Goal: Information Seeking & Learning: Learn about a topic

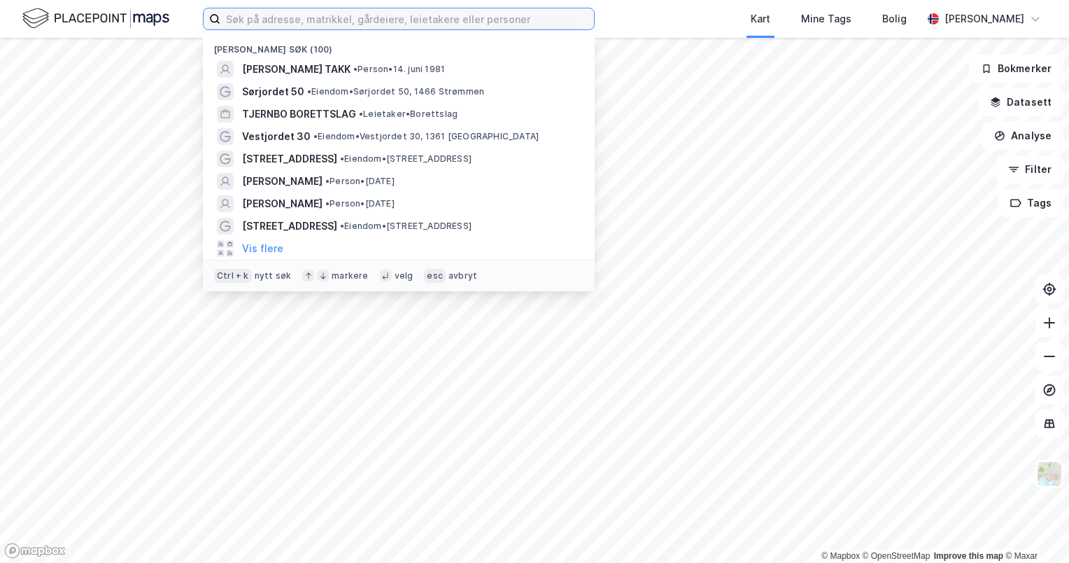
click at [349, 15] on input at bounding box center [407, 18] width 374 height 21
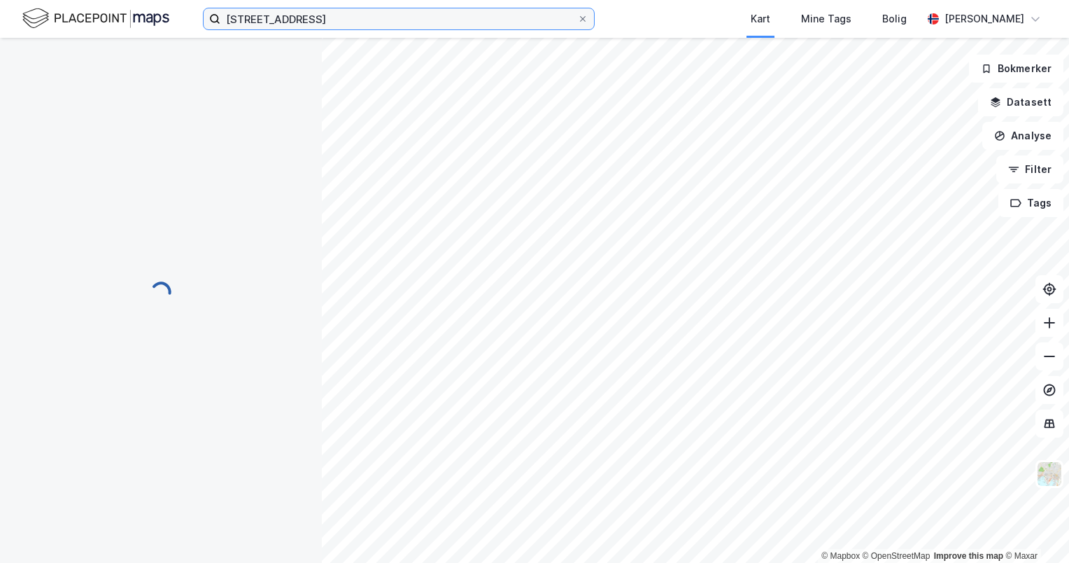
click at [347, 14] on input "[STREET_ADDRESS]" at bounding box center [398, 18] width 357 height 21
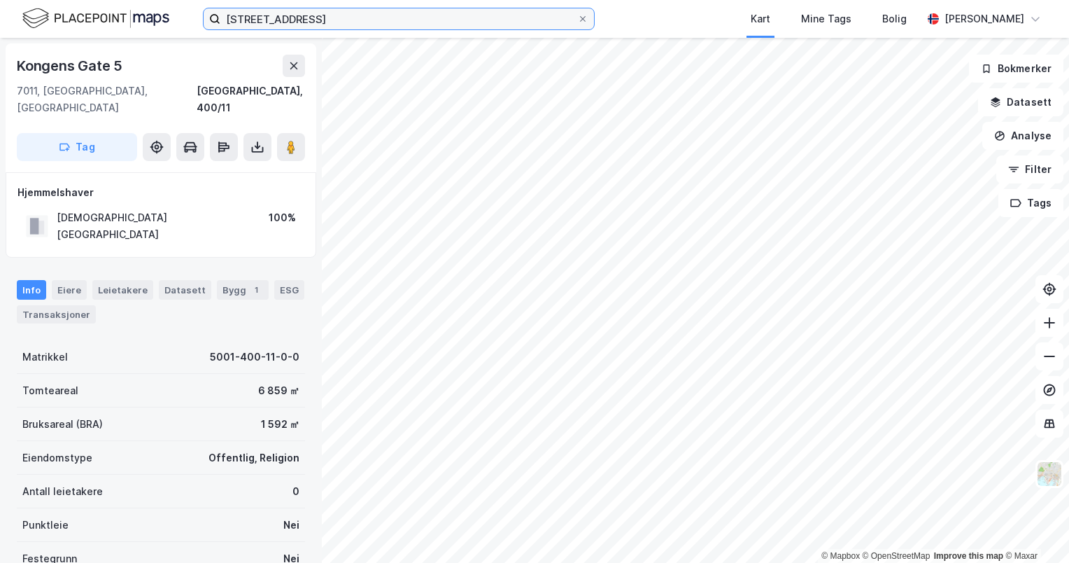
click at [347, 14] on input "[STREET_ADDRESS]" at bounding box center [398, 18] width 357 height 21
drag, startPoint x: 347, startPoint y: 14, endPoint x: 298, endPoint y: 14, distance: 49.0
click at [298, 14] on input "[STREET_ADDRESS]" at bounding box center [398, 18] width 357 height 21
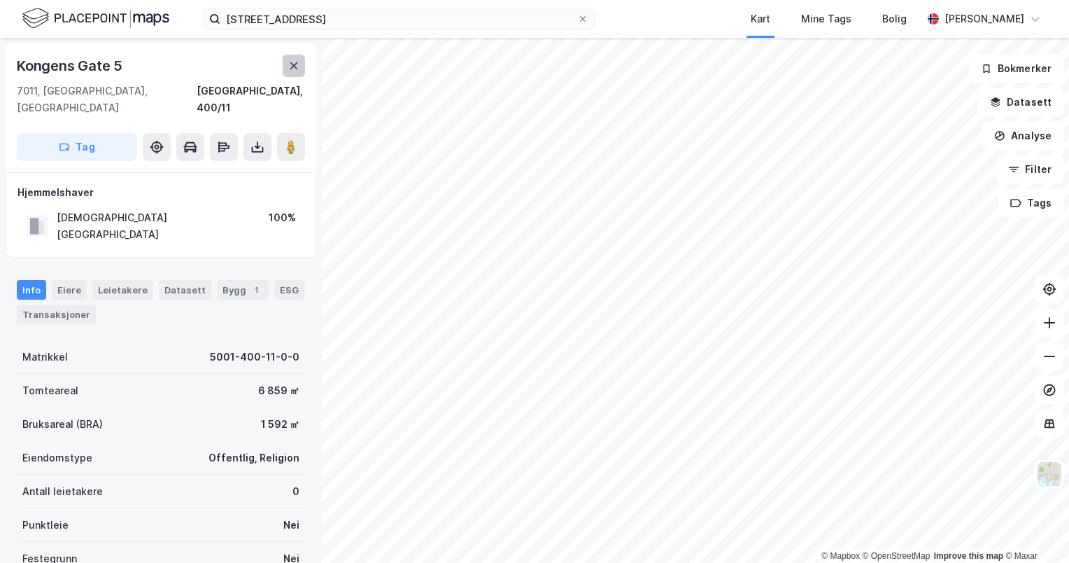
click at [293, 63] on icon at bounding box center [293, 65] width 11 height 11
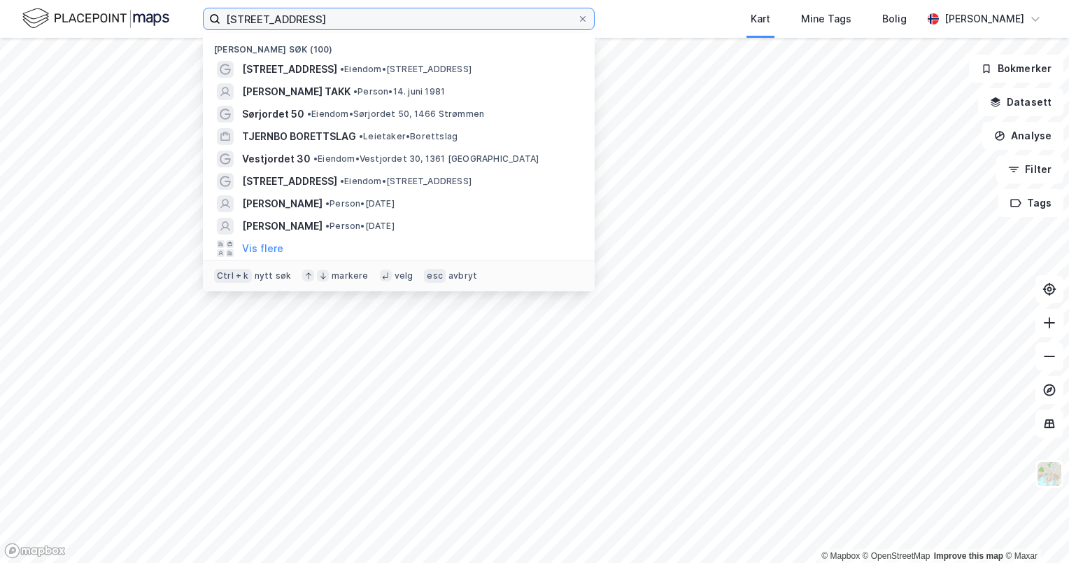
click at [351, 11] on input "[STREET_ADDRESS]" at bounding box center [398, 18] width 357 height 21
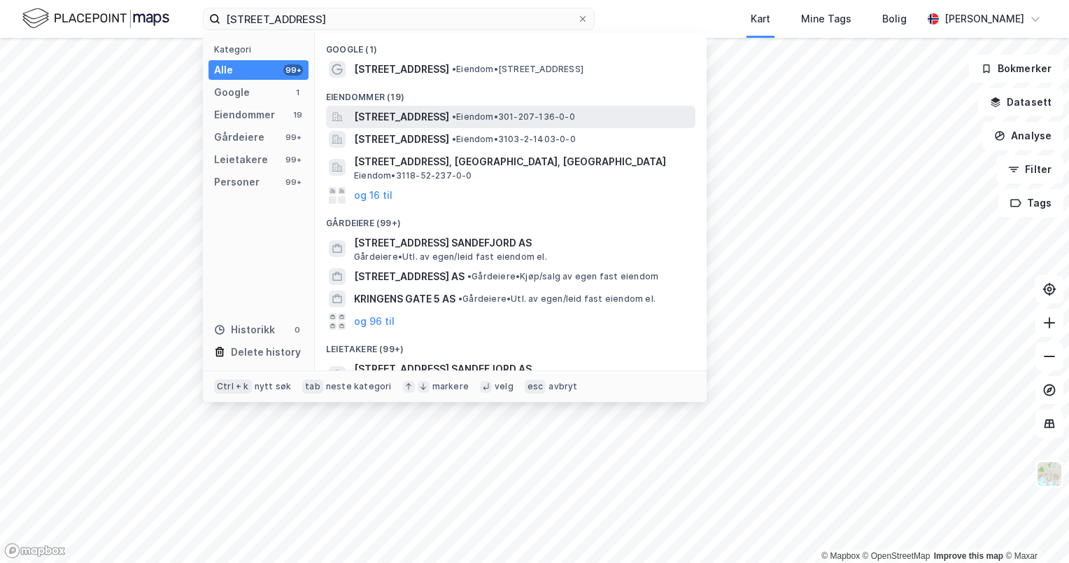
click at [409, 109] on span "[STREET_ADDRESS]" at bounding box center [401, 116] width 95 height 17
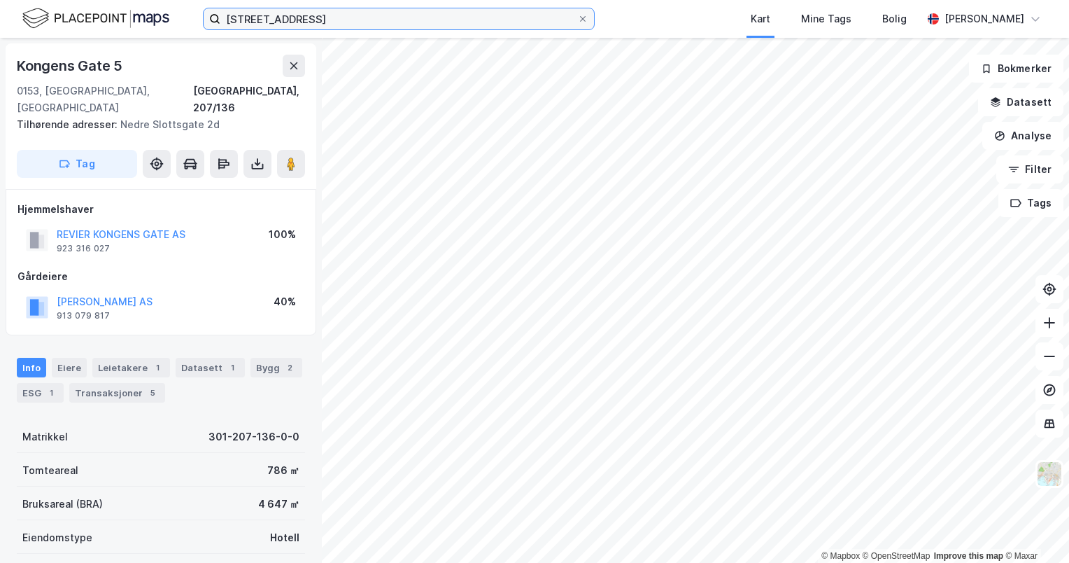
click at [379, 26] on input "[STREET_ADDRESS]" at bounding box center [398, 18] width 357 height 21
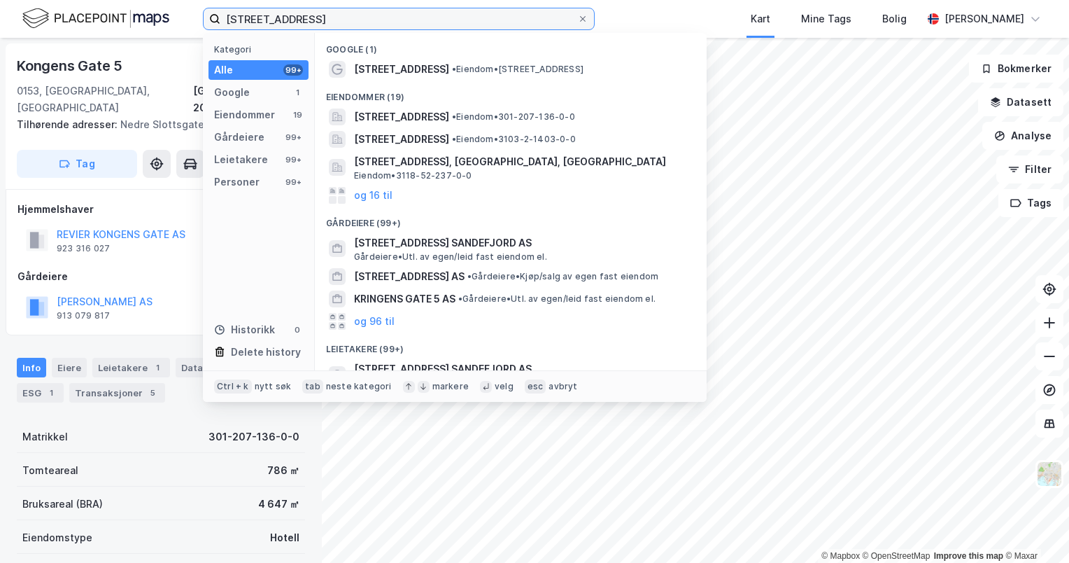
click at [379, 26] on input "[STREET_ADDRESS]" at bounding box center [398, 18] width 357 height 21
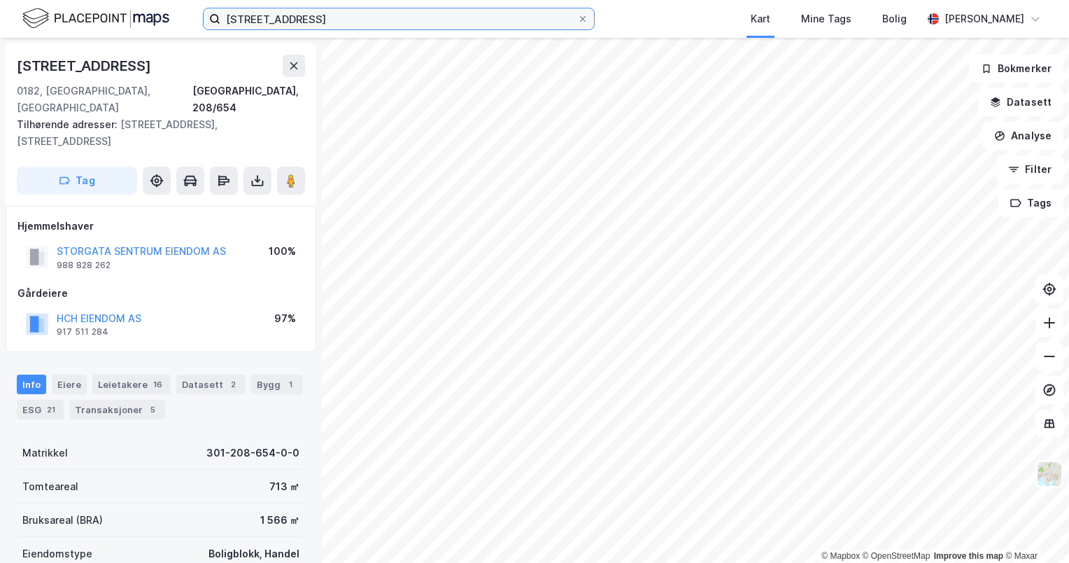
click at [460, 20] on input "[STREET_ADDRESS]" at bounding box center [398, 18] width 357 height 21
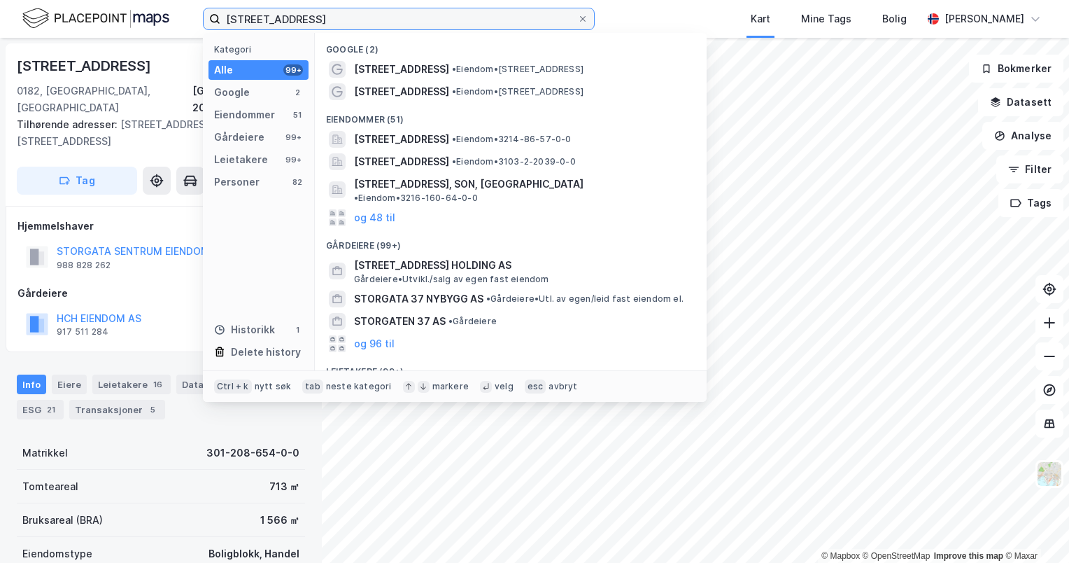
click at [460, 20] on input "[STREET_ADDRESS]" at bounding box center [398, 18] width 357 height 21
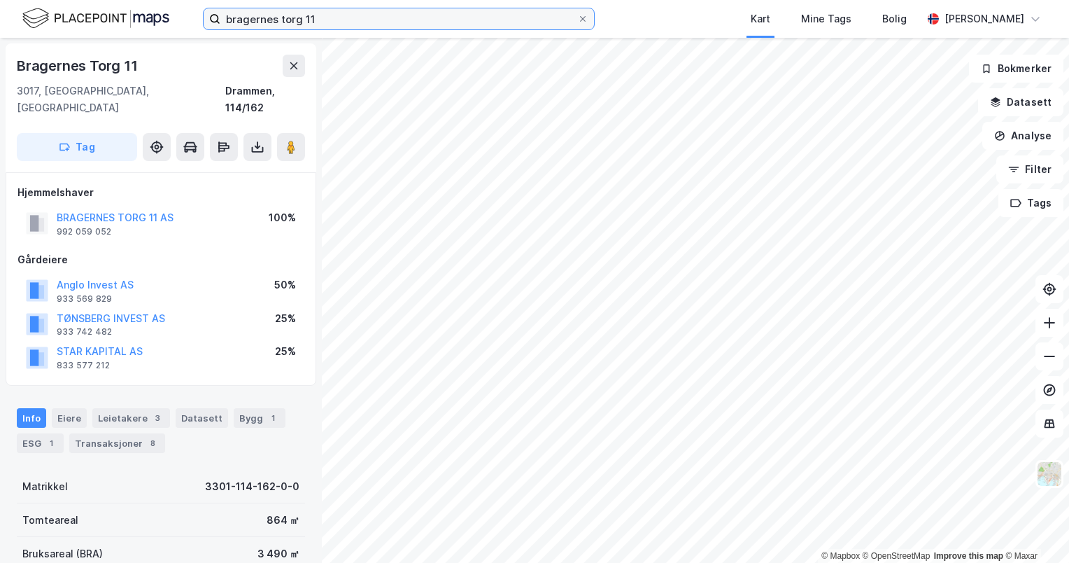
click at [385, 11] on input "bragernes torg 11" at bounding box center [398, 18] width 357 height 21
click at [367, 24] on input "[STREET_ADDRESS]" at bounding box center [398, 18] width 357 height 21
type input "[STREET_ADDRESS]"
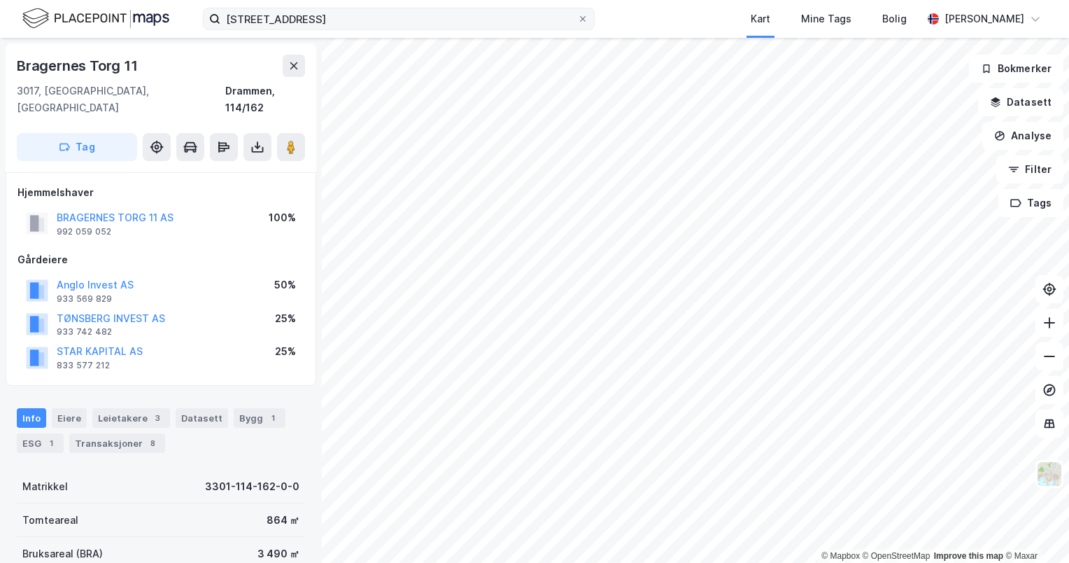
click at [589, 17] on label "[STREET_ADDRESS]" at bounding box center [399, 19] width 392 height 22
click at [577, 17] on input "[STREET_ADDRESS]" at bounding box center [398, 18] width 357 height 21
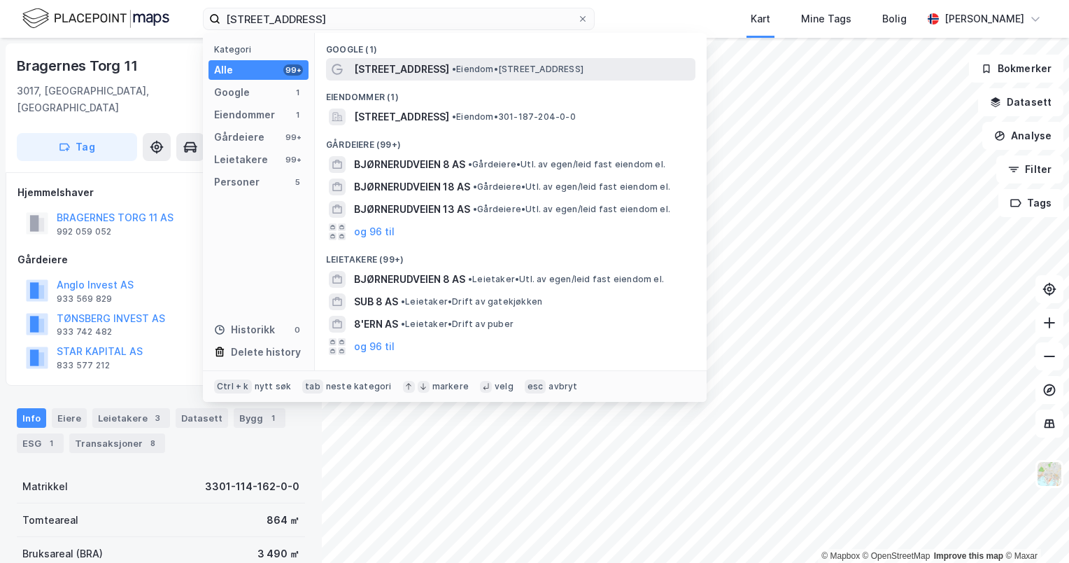
click at [452, 67] on span "•" at bounding box center [454, 69] width 4 height 10
